Goal: Transaction & Acquisition: Purchase product/service

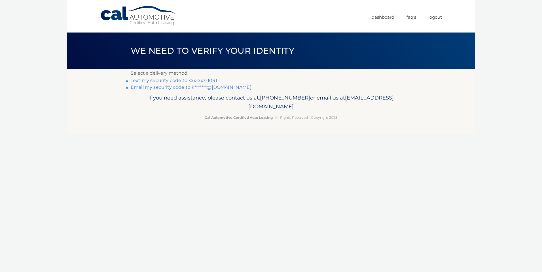
click at [205, 80] on link "Text my security code to xxx-xxx-1091" at bounding box center [174, 80] width 86 height 5
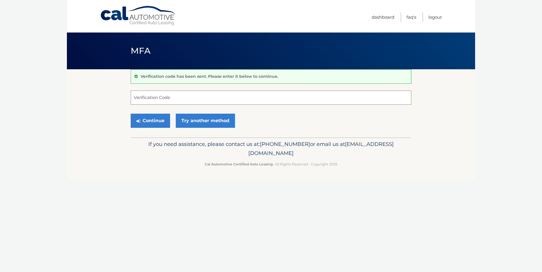
click at [177, 100] on input "Verification Code" at bounding box center [271, 98] width 280 height 14
type input "333894"
click at [148, 123] on button "Continue" at bounding box center [150, 121] width 39 height 14
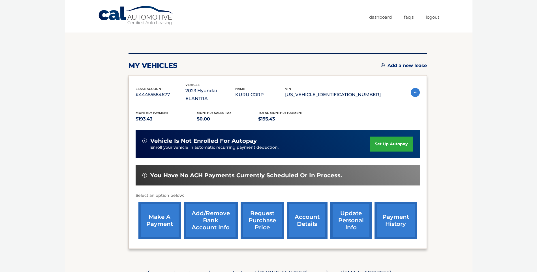
scroll to position [57, 0]
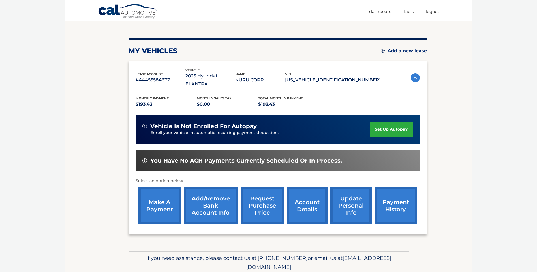
click at [158, 196] on link "make a payment" at bounding box center [160, 206] width 42 height 37
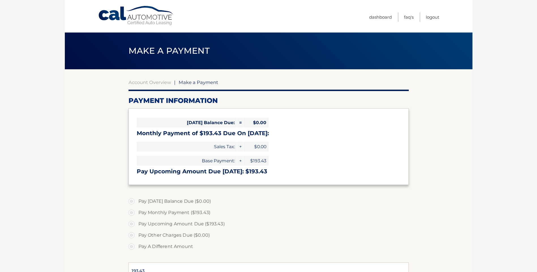
select select "Y2FhZDRiNDEtNDcxNy00Y2UyLTkxYWUtNDAzZWZmZDQ2MWFi"
click at [134, 225] on label "Pay Upcoming Amount Due ($193.43)" at bounding box center [269, 224] width 280 height 11
click at [134, 225] on input "Pay Upcoming Amount Due ($193.43)" at bounding box center [134, 223] width 6 height 9
radio input "true"
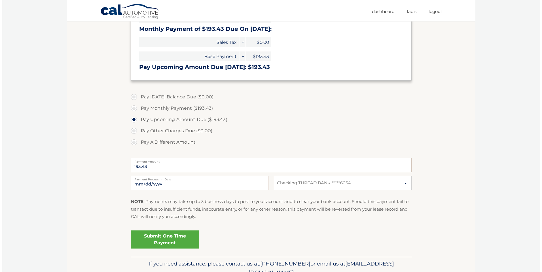
scroll to position [113, 0]
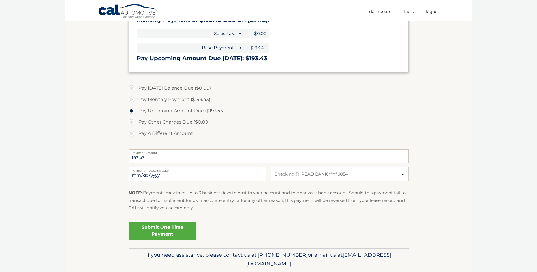
click at [164, 228] on link "Submit One Time Payment" at bounding box center [163, 231] width 68 height 18
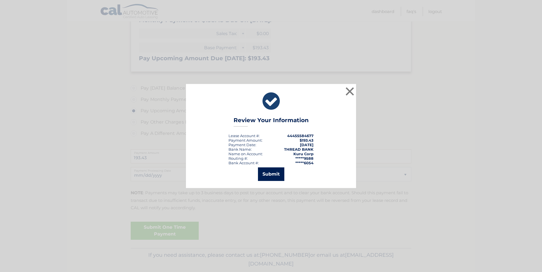
click at [272, 175] on button "Submit" at bounding box center [271, 175] width 26 height 14
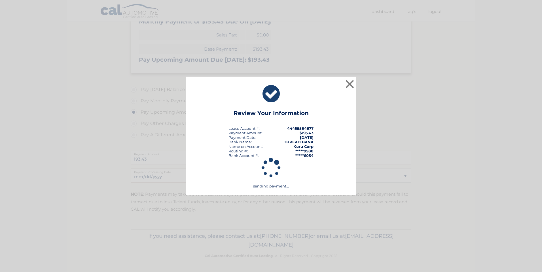
scroll to position [112, 0]
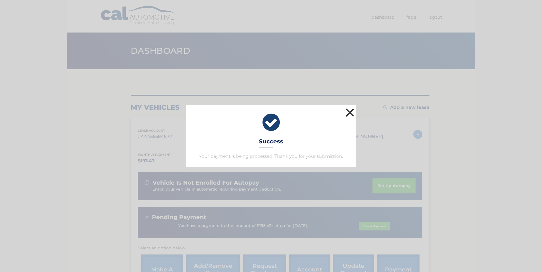
click at [352, 113] on button "×" at bounding box center [349, 112] width 11 height 11
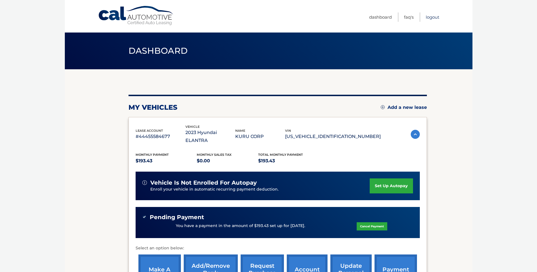
click at [435, 15] on link "Logout" at bounding box center [433, 16] width 14 height 9
